Goal: Complete application form

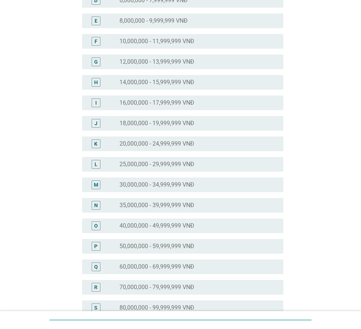
scroll to position [256, 0]
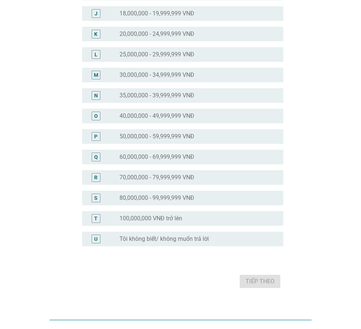
click at [159, 96] on label "35,000,000 - 39,999,999 VNĐ" at bounding box center [156, 95] width 75 height 7
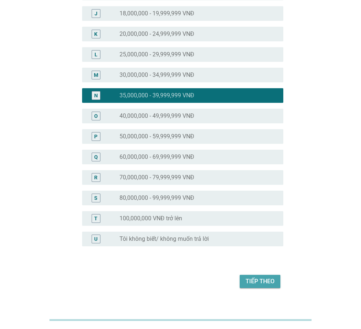
click at [264, 280] on div "Tiếp theo" at bounding box center [259, 281] width 29 height 9
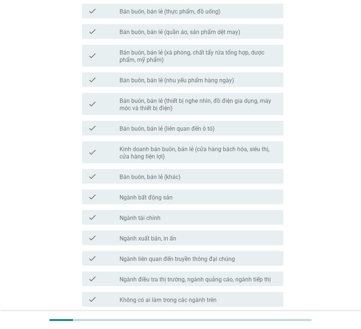
scroll to position [319, 0]
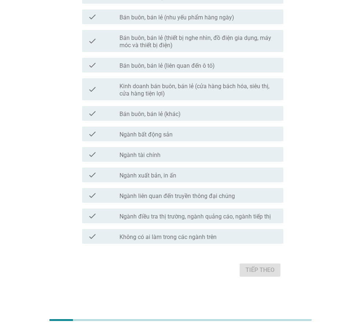
click at [185, 243] on div "check check_box_outline_blank Không có ai làm trong các ngành trên" at bounding box center [182, 236] width 201 height 15
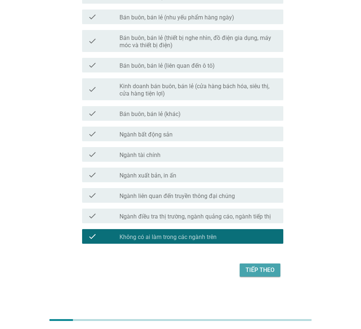
click at [263, 273] on div "Tiếp theo" at bounding box center [259, 270] width 29 height 9
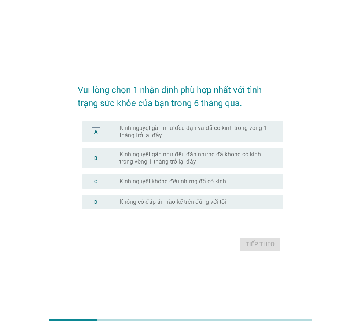
click at [191, 133] on label "Kinh nguyệt gần như đều đặn và đã có kinh trong vòng 1 tháng trở lại đây" at bounding box center [195, 132] width 152 height 15
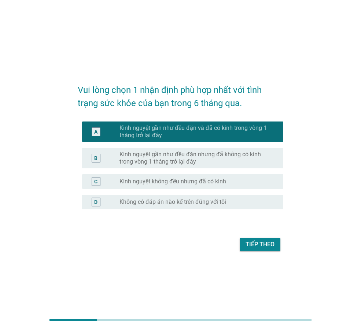
click at [259, 244] on div "Tiếp theo" at bounding box center [259, 244] width 29 height 9
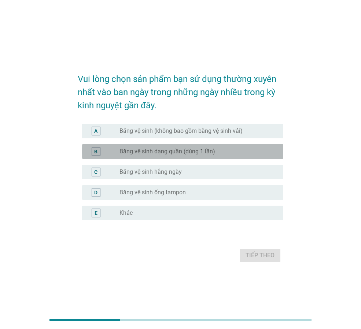
click at [214, 154] on div "radio_button_unchecked Băng vệ sinh dạng quần (dùng 1 lần)" at bounding box center [195, 151] width 152 height 7
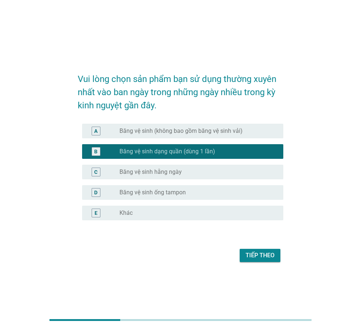
click at [212, 173] on div "radio_button_unchecked Băng vệ sinh hằng ngày" at bounding box center [195, 171] width 152 height 7
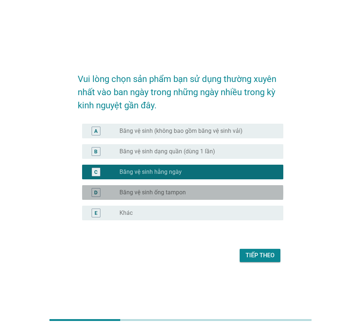
click at [218, 191] on div "radio_button_unchecked Băng vệ sinh ống tampon" at bounding box center [195, 192] width 152 height 7
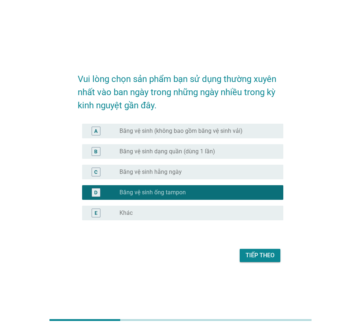
drag, startPoint x: 249, startPoint y: 150, endPoint x: 256, endPoint y: 164, distance: 15.2
click at [249, 151] on div "radio_button_unchecked Băng vệ sinh dạng quần (dùng 1 lần)" at bounding box center [195, 151] width 152 height 7
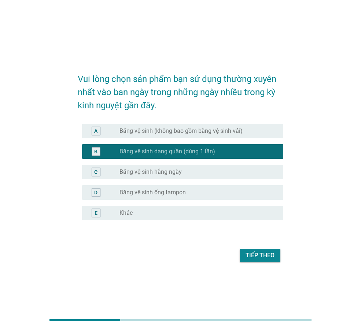
click at [273, 254] on div "Tiếp theo" at bounding box center [259, 255] width 29 height 9
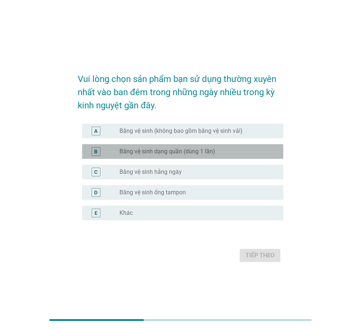
click at [177, 153] on label "Băng vệ sinh dạng quần (dùng 1 lần)" at bounding box center [167, 151] width 96 height 7
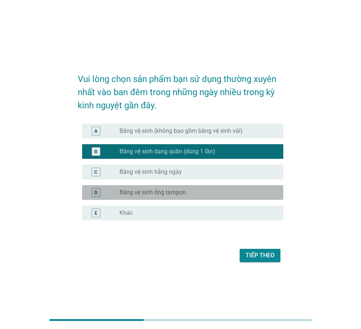
click at [171, 190] on label "Băng vệ sinh ống tampon" at bounding box center [152, 192] width 66 height 7
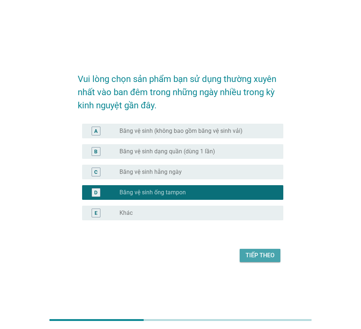
click at [255, 252] on div "Tiếp theo" at bounding box center [259, 255] width 29 height 9
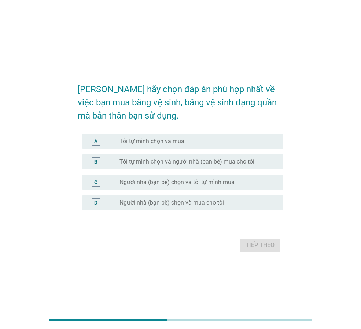
click at [210, 139] on div "radio_button_unchecked Tôi tự mình chọn và mua" at bounding box center [195, 141] width 152 height 7
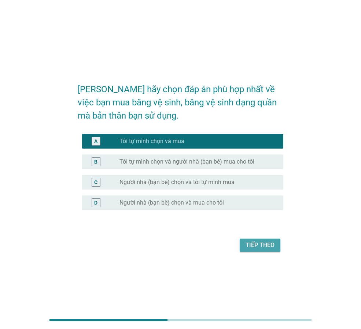
click at [261, 247] on div "Tiếp theo" at bounding box center [259, 245] width 29 height 9
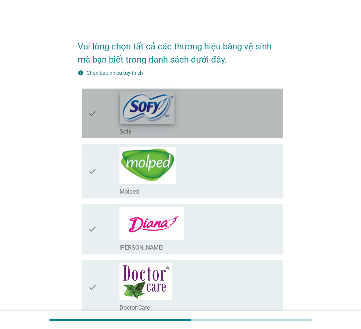
click at [160, 114] on img at bounding box center [147, 108] width 55 height 32
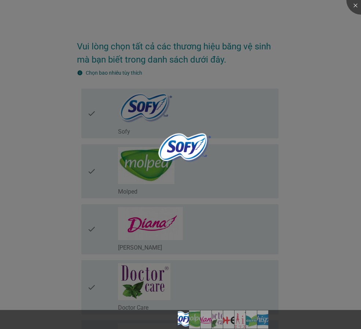
click at [182, 225] on div at bounding box center [180, 164] width 361 height 329
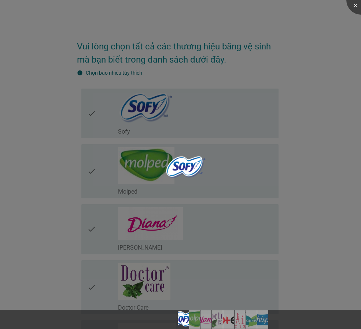
click at [140, 222] on div at bounding box center [180, 164] width 361 height 329
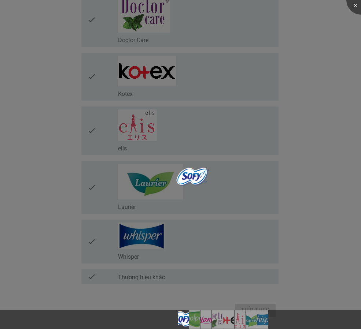
scroll to position [290, 0]
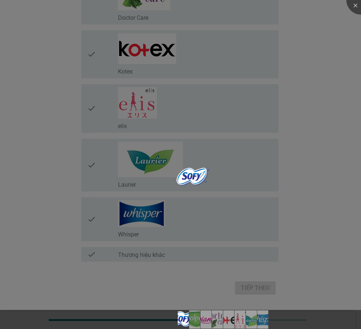
click at [168, 59] on div at bounding box center [180, 164] width 361 height 329
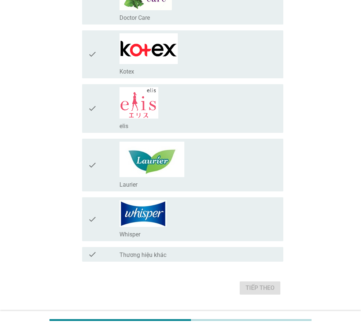
click at [92, 53] on icon "check" at bounding box center [92, 54] width 9 height 42
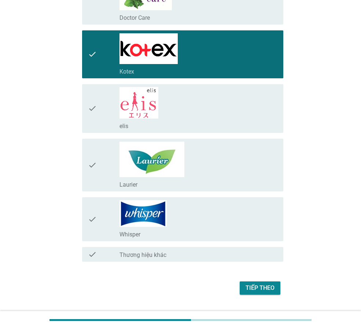
click at [90, 164] on icon "check" at bounding box center [92, 165] width 9 height 47
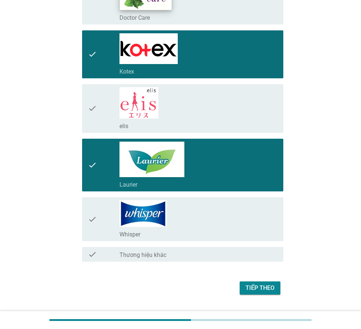
scroll to position [144, 0]
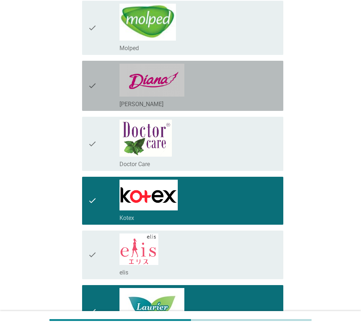
click at [93, 86] on icon "check" at bounding box center [92, 86] width 9 height 44
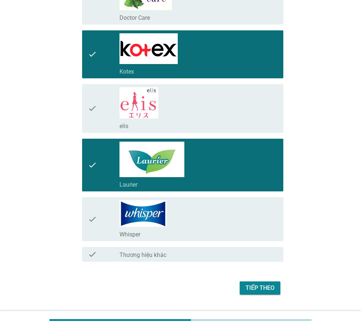
scroll to position [308, 0]
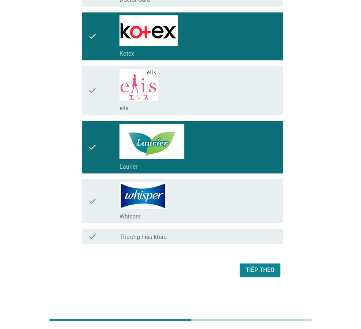
click at [261, 272] on div "Tiếp theo" at bounding box center [259, 270] width 29 height 9
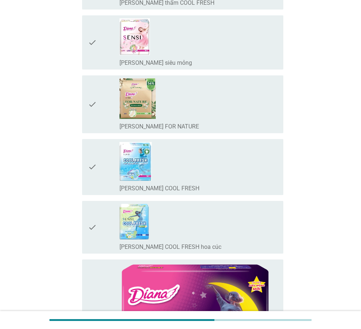
scroll to position [0, 0]
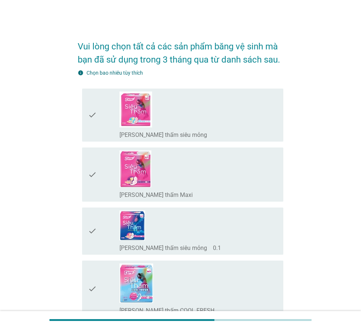
click at [91, 111] on icon "check" at bounding box center [92, 115] width 9 height 47
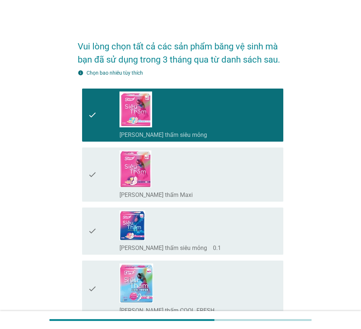
click at [91, 231] on icon "check" at bounding box center [92, 231] width 9 height 41
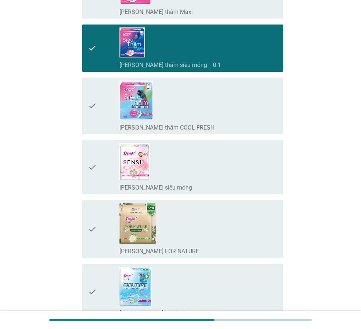
scroll to position [330, 0]
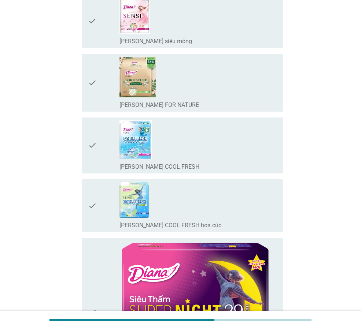
click at [91, 207] on icon "check" at bounding box center [92, 205] width 9 height 47
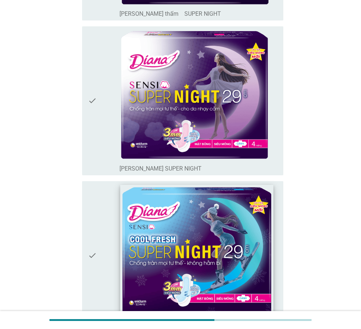
scroll to position [842, 0]
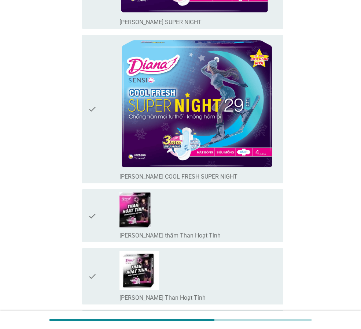
click at [92, 107] on icon "check" at bounding box center [92, 109] width 9 height 143
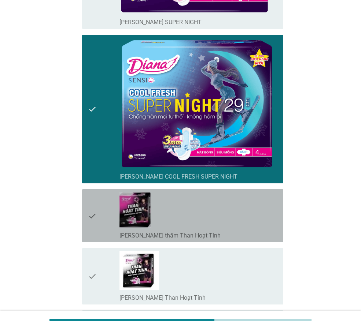
drag, startPoint x: 93, startPoint y: 216, endPoint x: 91, endPoint y: 182, distance: 34.5
click at [93, 216] on icon "check" at bounding box center [92, 215] width 9 height 47
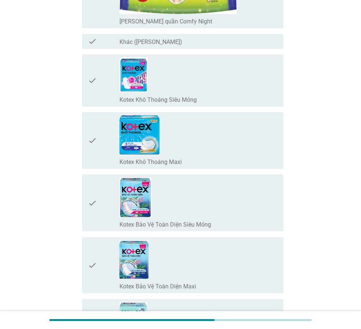
scroll to position [1282, 0]
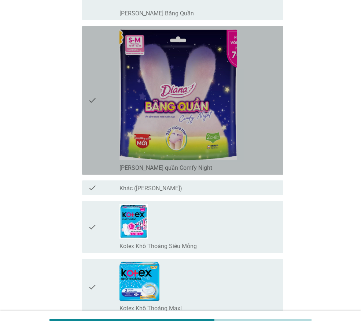
click at [92, 102] on icon "check" at bounding box center [92, 100] width 9 height 143
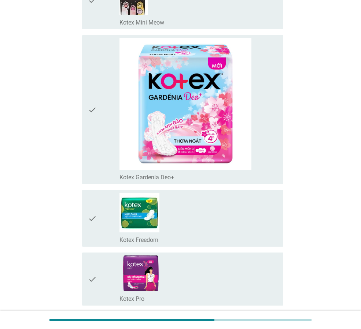
scroll to position [2125, 0]
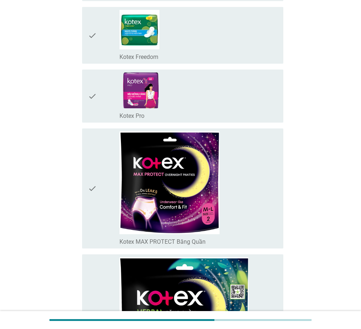
click at [80, 33] on div "check check_box_outline_blank Kotex Freedom" at bounding box center [180, 35] width 205 height 63
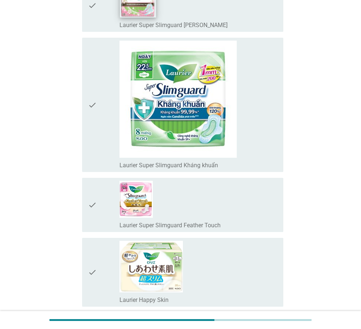
scroll to position [3077, 0]
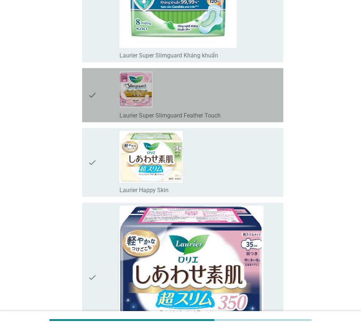
drag, startPoint x: 90, startPoint y: 96, endPoint x: 157, endPoint y: 123, distance: 72.0
click at [90, 96] on icon "check" at bounding box center [92, 95] width 9 height 48
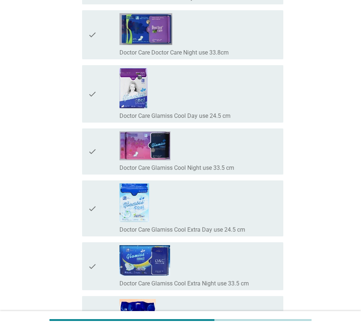
scroll to position [6694, 0]
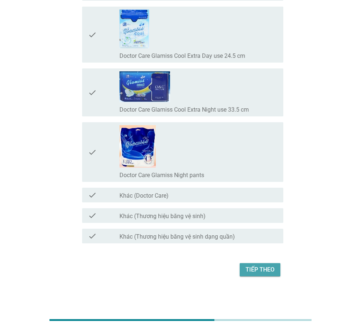
click at [259, 269] on div "Tiếp theo" at bounding box center [259, 270] width 29 height 9
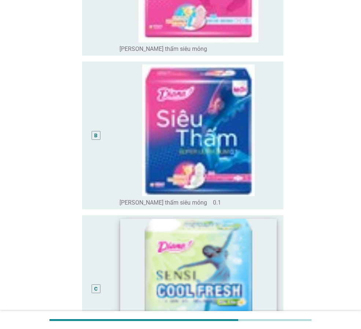
scroll to position [147, 0]
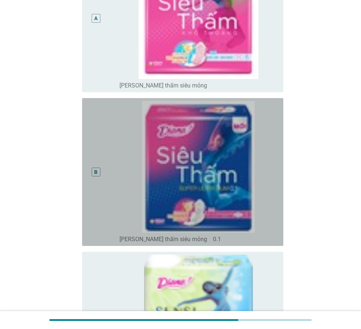
click at [98, 169] on div "B" at bounding box center [96, 172] width 9 height 9
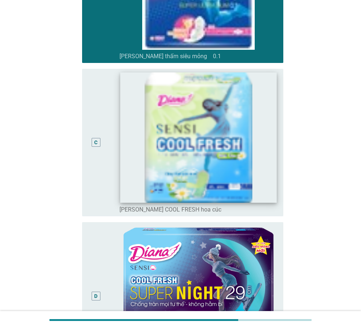
scroll to position [513, 0]
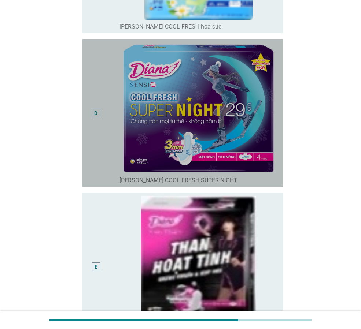
click at [95, 112] on div "D" at bounding box center [95, 114] width 3 height 8
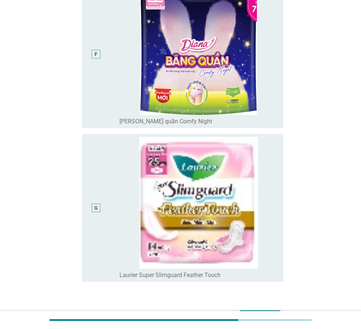
scroll to position [926, 0]
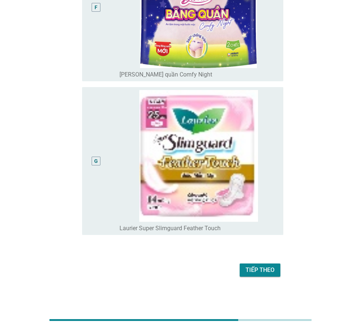
click at [256, 271] on div "Tiếp theo" at bounding box center [259, 270] width 29 height 9
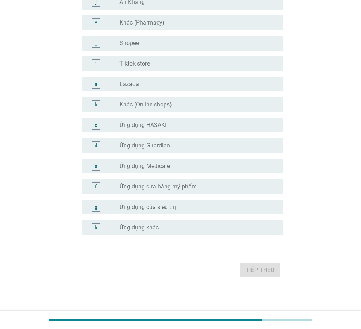
scroll to position [0, 0]
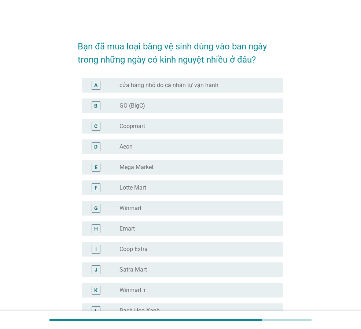
click at [169, 107] on div "radio_button_unchecked GO (BigC)" at bounding box center [195, 105] width 152 height 7
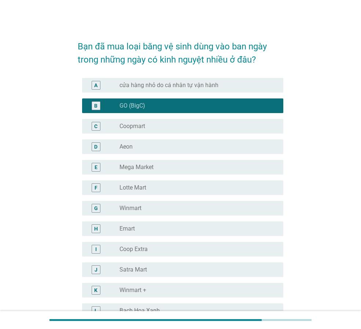
click at [92, 148] on div "D" at bounding box center [96, 146] width 9 height 9
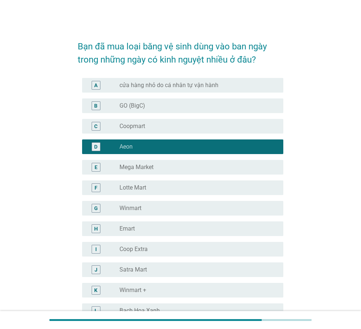
scroll to position [37, 0]
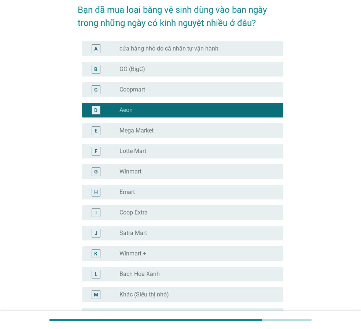
click at [96, 68] on div "B" at bounding box center [95, 69] width 3 height 8
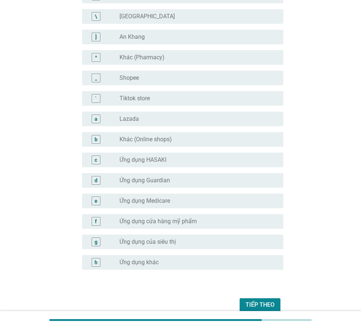
scroll to position [657, 0]
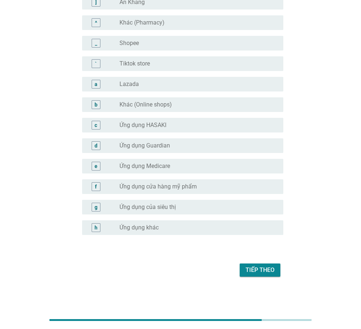
click at [260, 270] on div "Tiếp theo" at bounding box center [259, 270] width 29 height 9
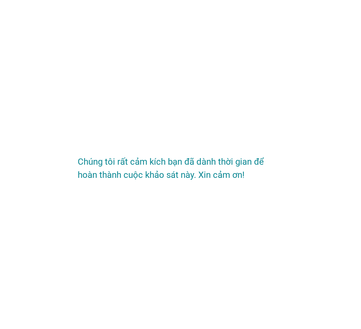
scroll to position [0, 0]
